Goal: Information Seeking & Learning: Check status

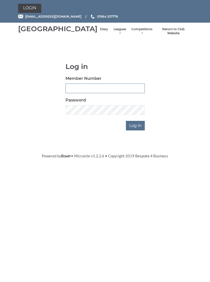
type input "1039"
click at [136, 130] on input "Log in" at bounding box center [135, 126] width 19 height 10
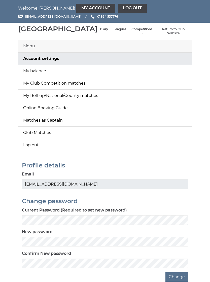
click at [139, 35] on link "Competitions" at bounding box center [141, 31] width 21 height 8
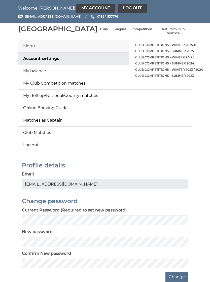
click at [208, 60] on main "Menu Account settings My balance My Club Competition matches My Roll-up/Nationa…" at bounding box center [105, 161] width 210 height 242
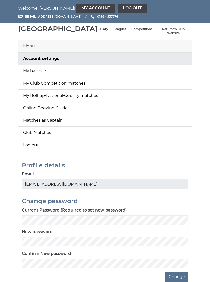
click at [113, 35] on link "Leagues" at bounding box center [119, 31] width 13 height 8
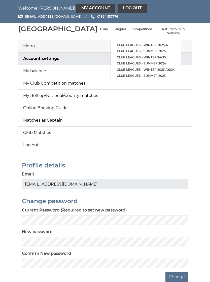
click at [204, 71] on main "Menu Account settings My balance My Club Competition matches My Roll-up/Nationa…" at bounding box center [105, 161] width 210 height 242
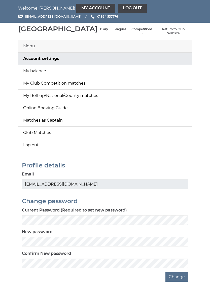
click at [100, 31] on link "Diary" at bounding box center [104, 29] width 8 height 4
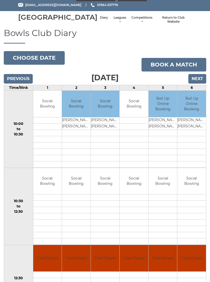
scroll to position [12, 0]
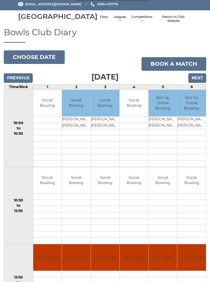
click at [199, 83] on input "Next" at bounding box center [197, 79] width 18 height 10
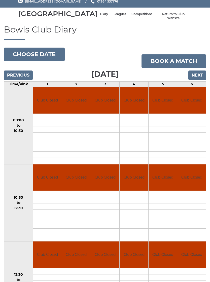
scroll to position [16, 0]
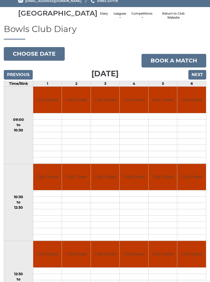
click at [199, 80] on input "Next" at bounding box center [197, 75] width 18 height 10
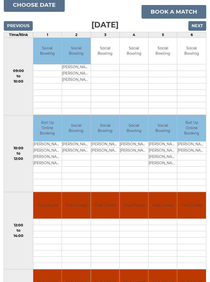
scroll to position [64, 0]
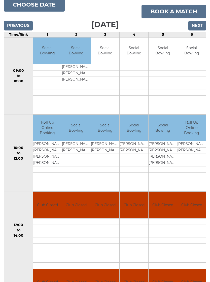
click at [196, 30] on input "Next" at bounding box center [197, 26] width 18 height 10
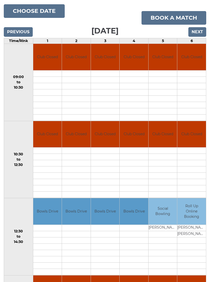
scroll to position [59, 0]
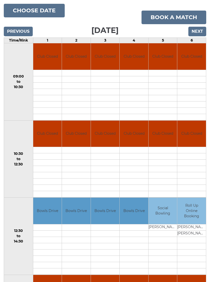
click at [199, 36] on input "Next" at bounding box center [197, 32] width 18 height 10
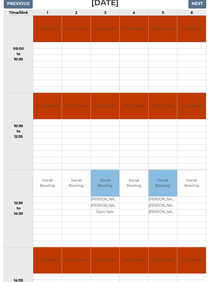
scroll to position [79, 0]
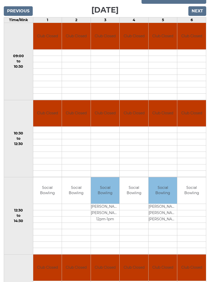
click at [196, 16] on input "Next" at bounding box center [197, 11] width 18 height 10
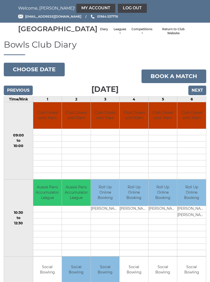
click at [198, 95] on input "Next" at bounding box center [197, 91] width 18 height 10
